Goal: Book appointment/travel/reservation

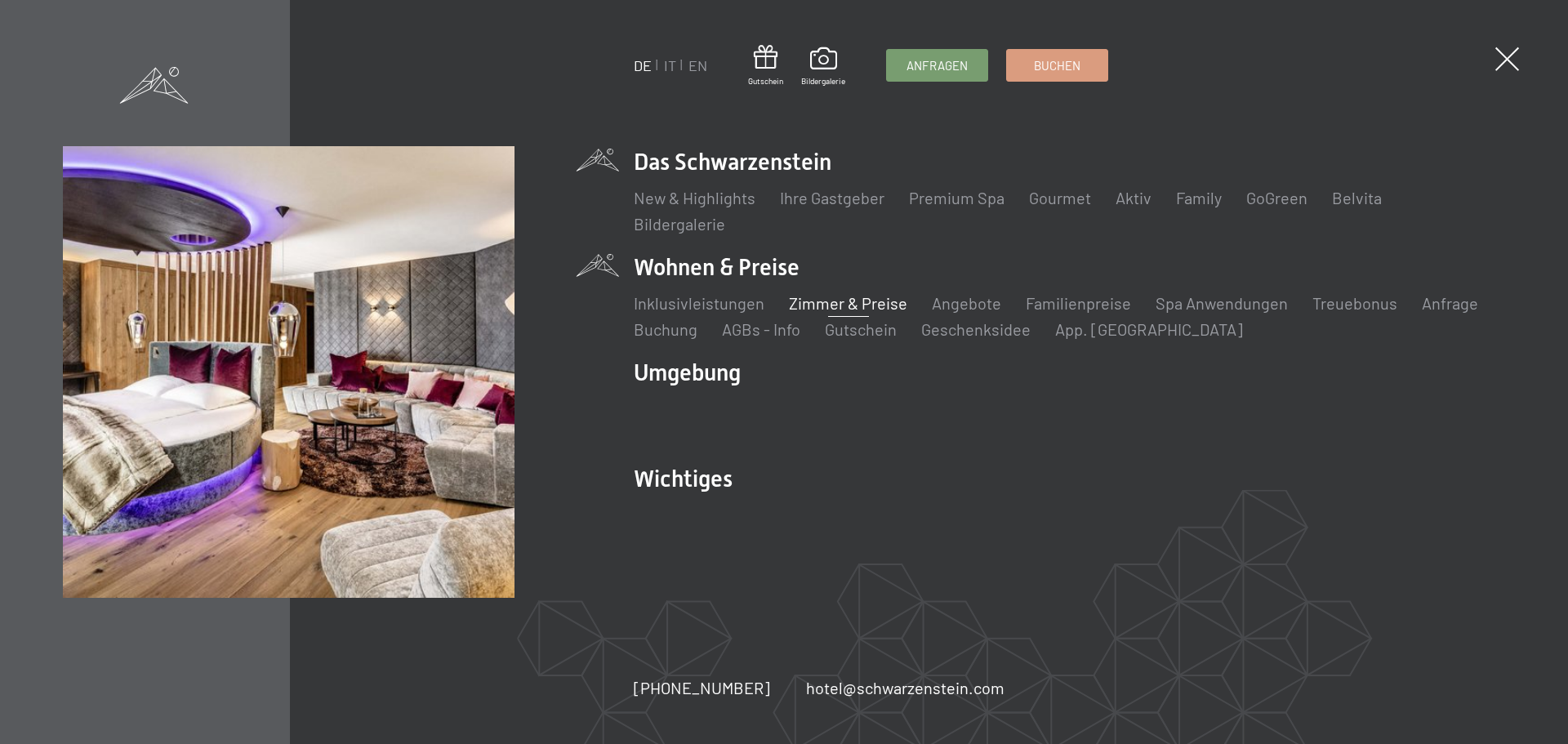
click at [858, 302] on link "Zimmer & Preise" at bounding box center [849, 303] width 118 height 20
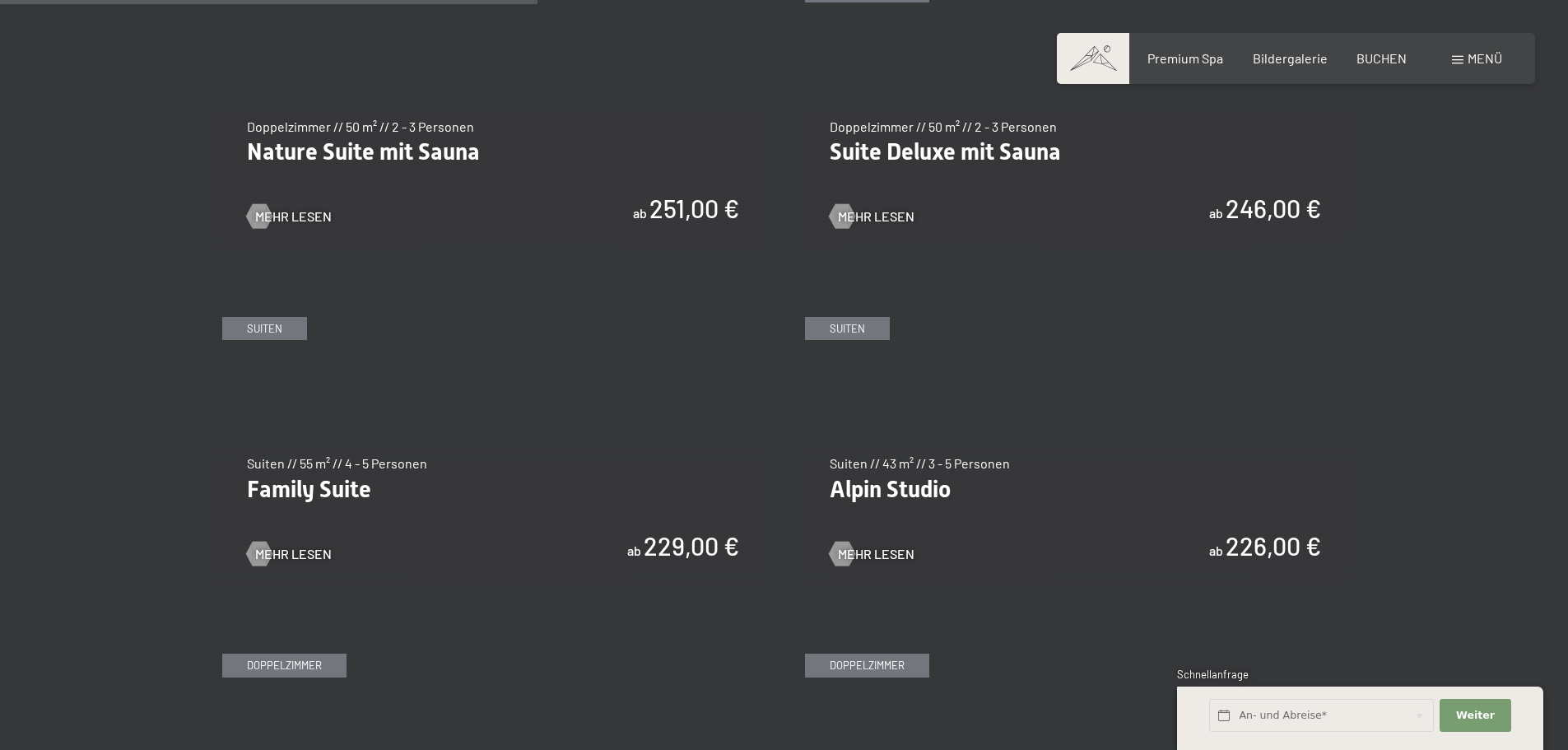
scroll to position [2141, 0]
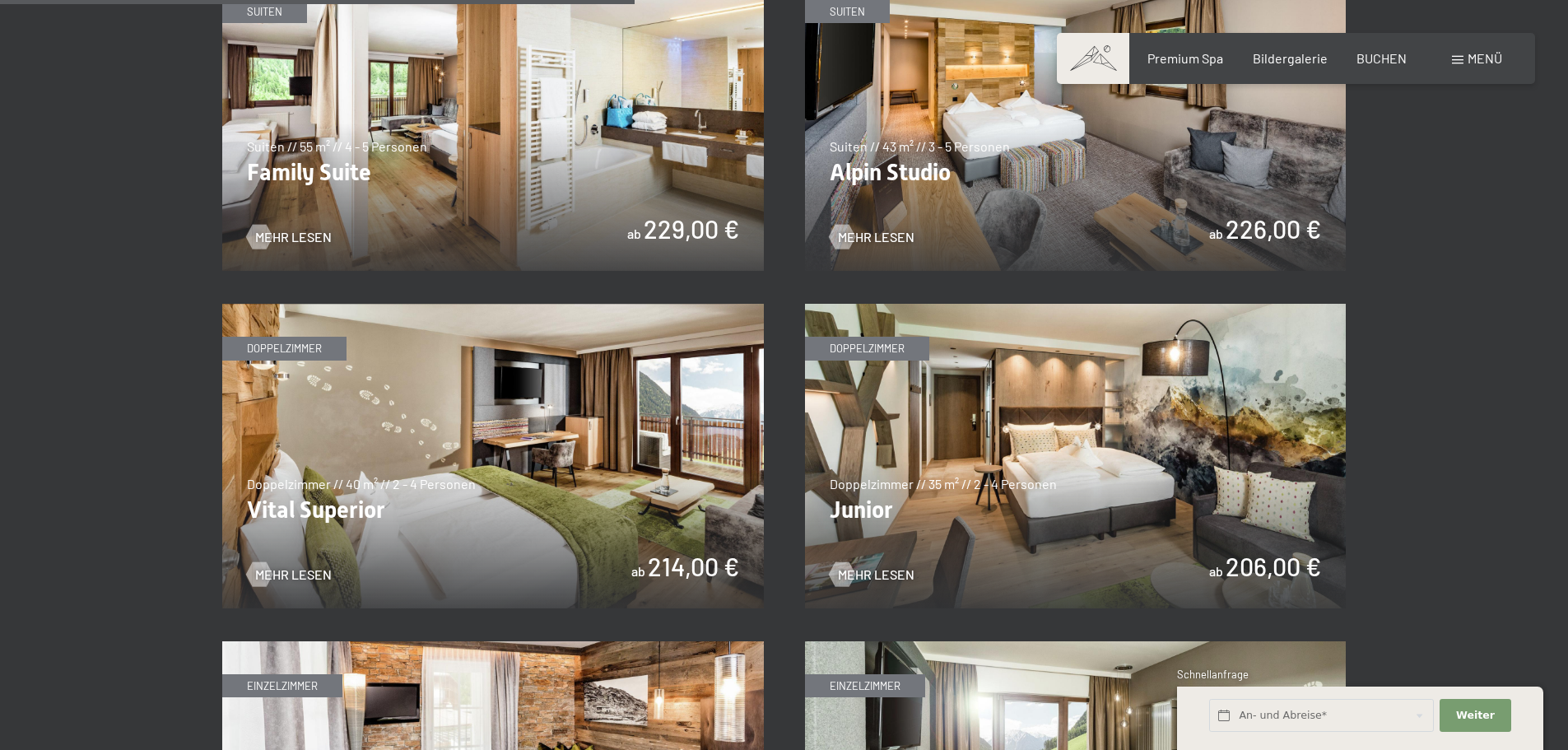
click at [868, 563] on img at bounding box center [1076, 456] width 542 height 305
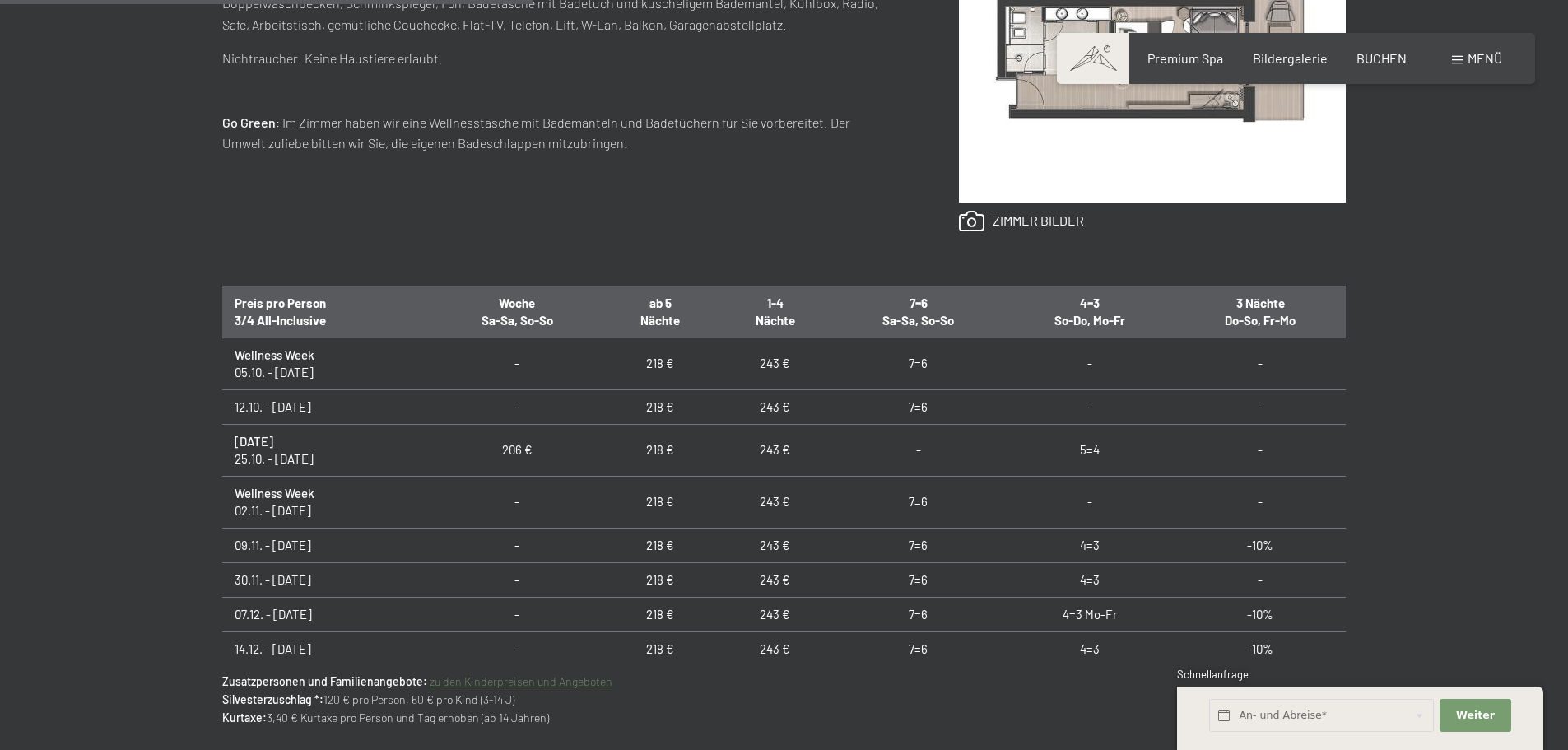
scroll to position [988, 0]
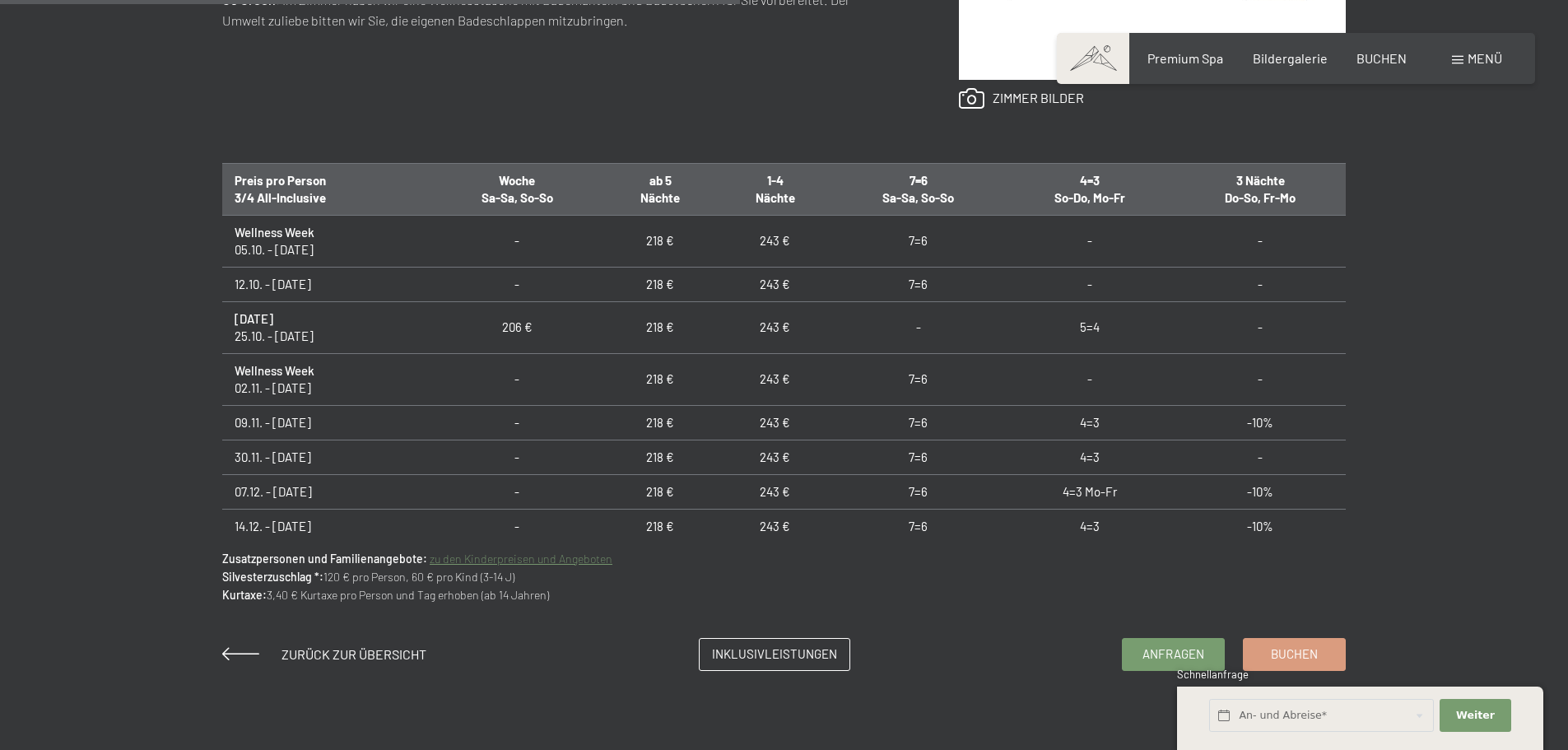
drag, startPoint x: 232, startPoint y: 252, endPoint x: 341, endPoint y: 249, distance: 109.0
click at [341, 249] on td "Wellness Week 05.10. - 12.10.25" at bounding box center [327, 241] width 209 height 52
drag, startPoint x: 232, startPoint y: 255, endPoint x: 349, endPoint y: 248, distance: 117.2
click at [349, 248] on td "Wellness Week 05.10. - 12.10.25" at bounding box center [327, 241] width 209 height 52
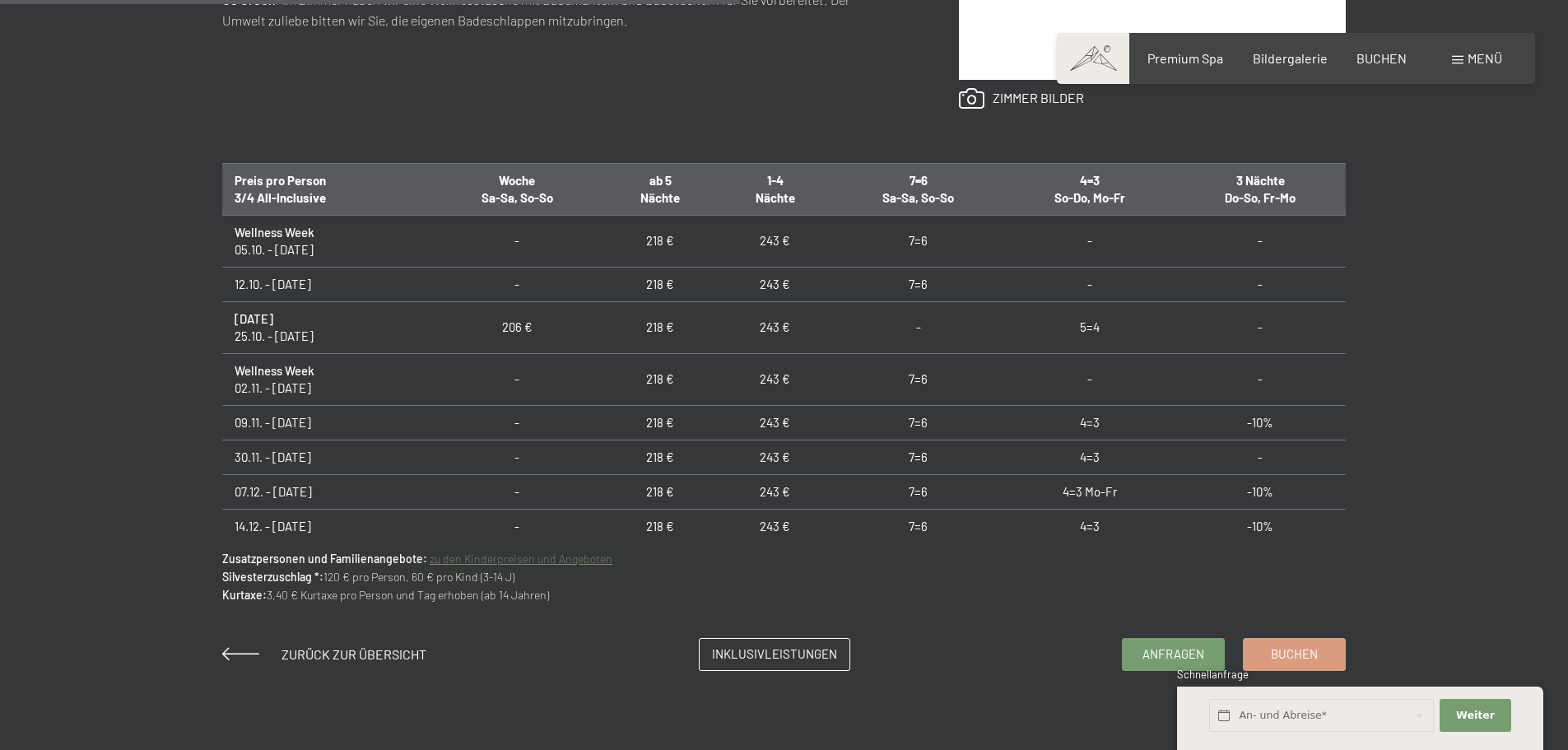
click at [298, 255] on td "Wellness Week 05.10. - 12.10.25" at bounding box center [327, 241] width 209 height 52
drag, startPoint x: 238, startPoint y: 249, endPoint x: 314, endPoint y: 258, distance: 76.5
click at [297, 257] on td "Wellness Week 05.10. - 12.10.25" at bounding box center [327, 241] width 209 height 52
click at [317, 258] on td "Wellness Week 05.10. - 12.10.25" at bounding box center [327, 241] width 209 height 52
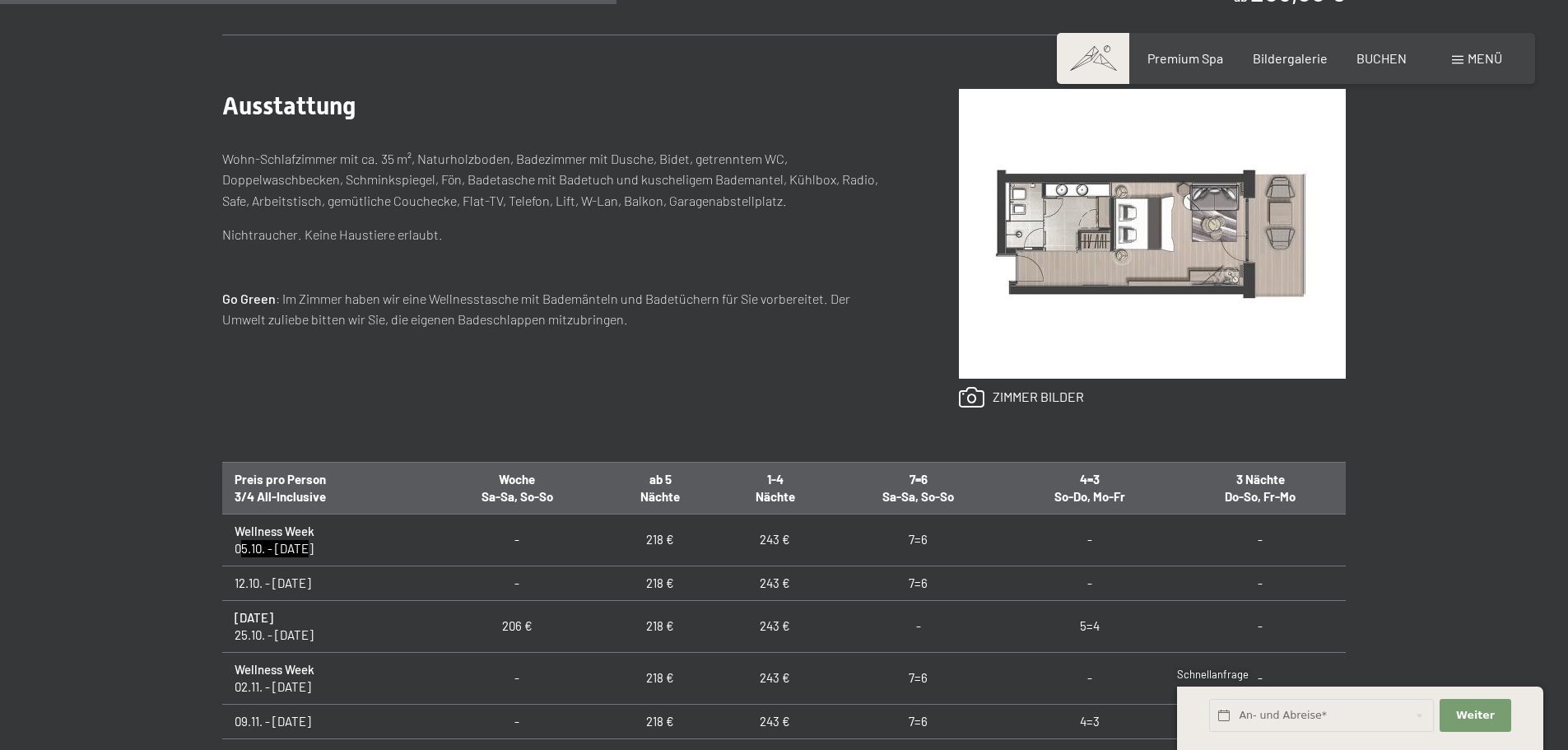
scroll to position [658, 0]
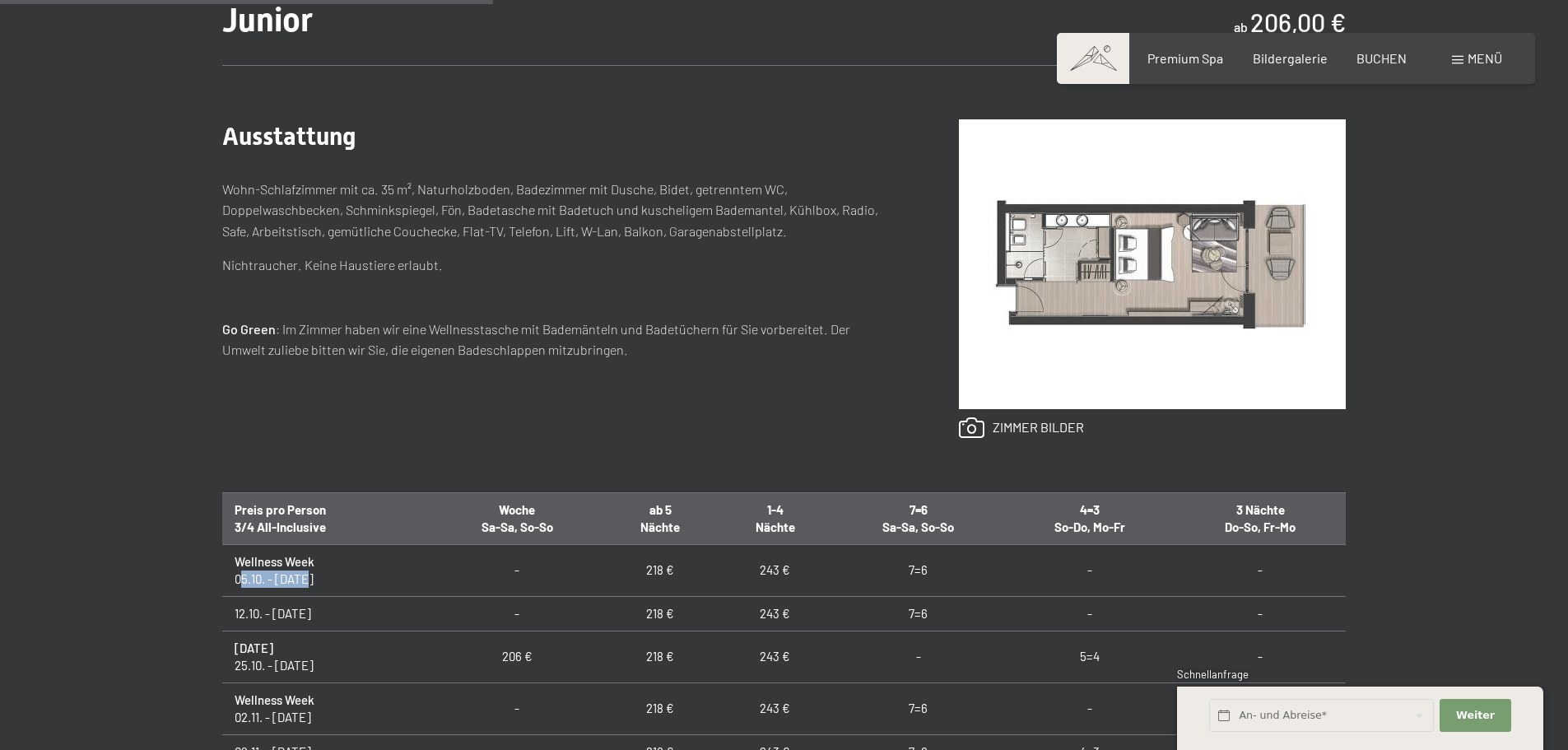
click at [442, 429] on div "Ausstattung Wohn-Schlafzimmer mit ca. 35 m², Naturholzboden, Badezimmer mit Dus…" at bounding box center [557, 278] width 671 height 320
